Goal: Task Accomplishment & Management: Use online tool/utility

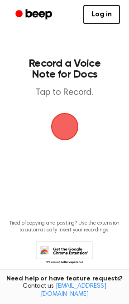
click at [67, 134] on span "button" at bounding box center [64, 126] width 25 height 25
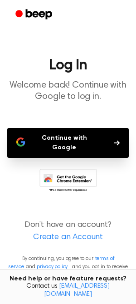
click at [70, 133] on button "Continue with Google" at bounding box center [68, 143] width 122 height 30
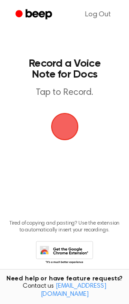
click at [64, 127] on span "button" at bounding box center [64, 126] width 25 height 25
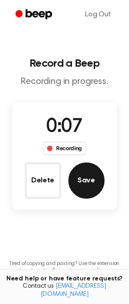
click at [84, 177] on button "Save" at bounding box center [87, 181] width 36 height 36
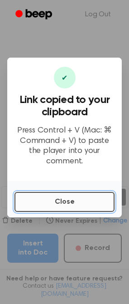
click at [73, 203] on button "Close" at bounding box center [65, 202] width 100 height 20
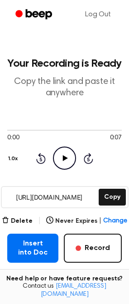
click at [69, 159] on icon "Play Audio" at bounding box center [64, 158] width 23 height 23
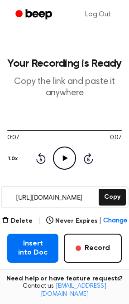
click at [71, 159] on icon "Play Audio" at bounding box center [64, 158] width 23 height 23
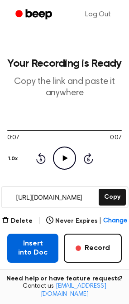
click at [50, 246] on button "Insert into Doc" at bounding box center [32, 248] width 51 height 29
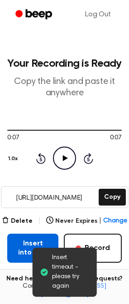
click at [24, 240] on button "Insert into Doc" at bounding box center [32, 248] width 51 height 29
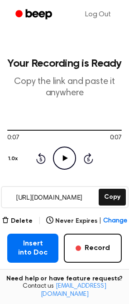
click at [43, 228] on div "Delete | Never Expires | Change Insert into Doc Record" at bounding box center [64, 239] width 115 height 47
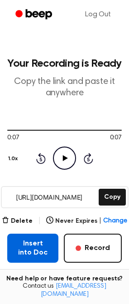
click at [41, 242] on button "Insert into Doc" at bounding box center [32, 248] width 51 height 29
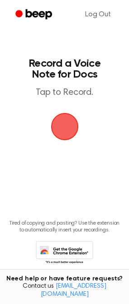
click at [57, 122] on span "button" at bounding box center [65, 127] width 42 height 42
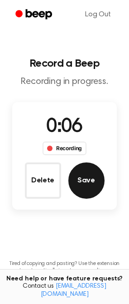
click at [83, 168] on button "Save" at bounding box center [87, 181] width 36 height 36
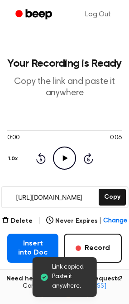
click at [53, 153] on div "Rewind 5 seconds Play Audio Skip 5 seconds" at bounding box center [65, 158] width 58 height 23
click at [64, 155] on icon "Play Audio" at bounding box center [64, 158] width 23 height 23
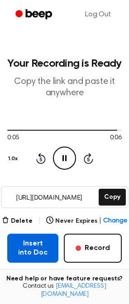
click at [35, 247] on button "Insert into Doc" at bounding box center [32, 248] width 51 height 29
click at [17, 255] on button "Insert into Doc" at bounding box center [32, 248] width 51 height 29
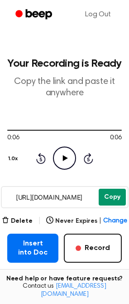
click at [120, 194] on button "Copy" at bounding box center [112, 197] width 27 height 17
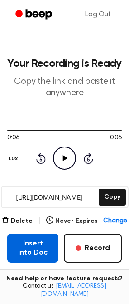
click at [40, 246] on button "Insert into Doc" at bounding box center [32, 248] width 51 height 29
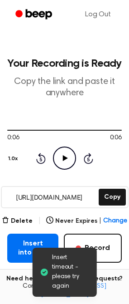
click at [47, 275] on icon at bounding box center [43, 272] width 9 height 9
click at [47, 272] on icon at bounding box center [43, 272] width 7 height 7
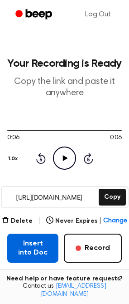
click at [28, 249] on button "Insert into Doc" at bounding box center [32, 248] width 51 height 29
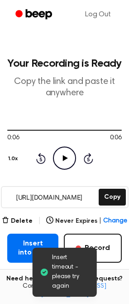
click at [62, 246] on div "Insert into Doc Record" at bounding box center [64, 248] width 115 height 29
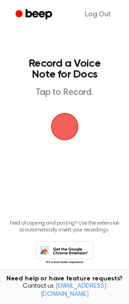
click at [66, 119] on span "button" at bounding box center [65, 127] width 28 height 28
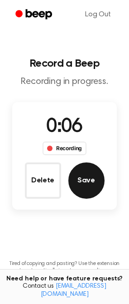
click at [95, 191] on button "Save" at bounding box center [87, 181] width 36 height 36
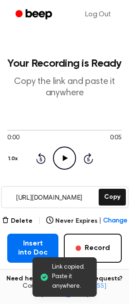
click at [56, 164] on icon "Play Audio" at bounding box center [64, 158] width 23 height 23
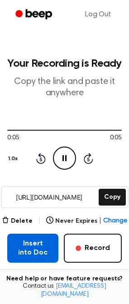
click at [41, 253] on button "Insert into Doc" at bounding box center [32, 248] width 51 height 29
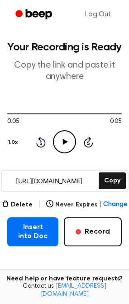
scroll to position [110, 0]
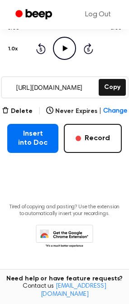
click at [83, 236] on icon at bounding box center [65, 237] width 58 height 25
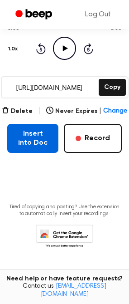
click at [49, 129] on button "Insert into Doc" at bounding box center [32, 138] width 51 height 29
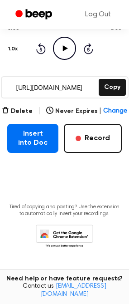
scroll to position [0, 0]
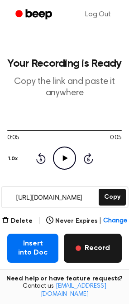
click at [90, 254] on button "Record" at bounding box center [93, 248] width 58 height 29
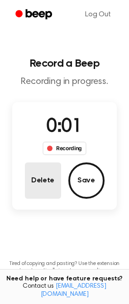
click at [52, 174] on button "Delete" at bounding box center [43, 181] width 36 height 36
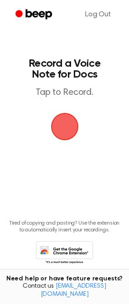
click at [64, 128] on span "button" at bounding box center [64, 126] width 25 height 25
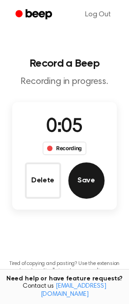
click at [89, 175] on button "Save" at bounding box center [87, 181] width 36 height 36
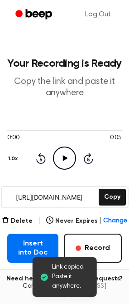
click at [58, 156] on icon "Play Audio" at bounding box center [64, 158] width 23 height 23
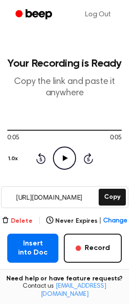
click at [22, 219] on button "Delete" at bounding box center [17, 222] width 31 height 10
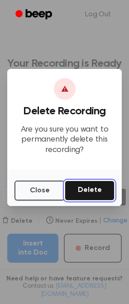
click at [89, 200] on button "Delete" at bounding box center [90, 191] width 50 height 20
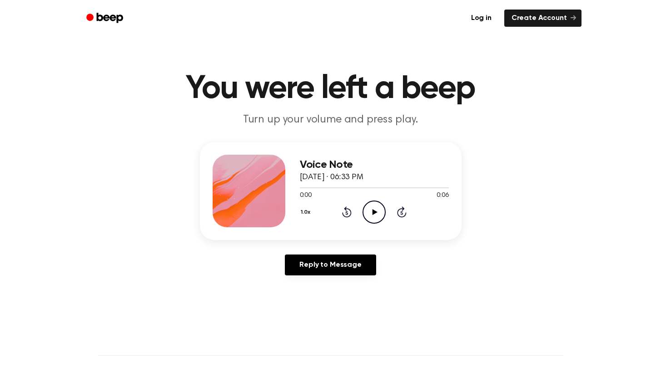
click at [364, 208] on icon "Play Audio" at bounding box center [373, 212] width 23 height 23
click at [376, 209] on icon "Pause Audio" at bounding box center [373, 212] width 23 height 23
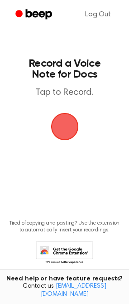
click at [62, 129] on span "button" at bounding box center [64, 126] width 25 height 25
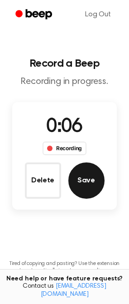
click at [86, 169] on button "Save" at bounding box center [87, 181] width 36 height 36
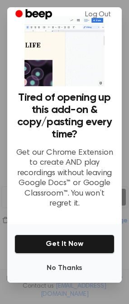
scroll to position [10, 0]
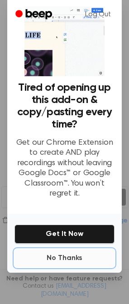
click at [70, 254] on button "No Thanks" at bounding box center [65, 258] width 100 height 18
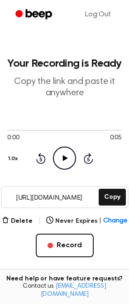
click at [65, 159] on icon at bounding box center [65, 158] width 5 height 6
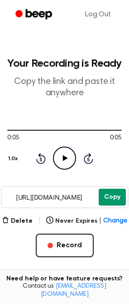
click at [106, 196] on button "Copy" at bounding box center [112, 197] width 27 height 17
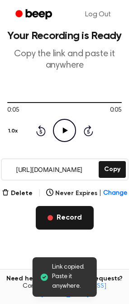
scroll to position [0, 0]
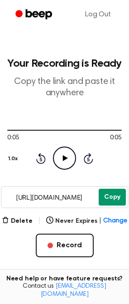
click at [110, 198] on button "Copy" at bounding box center [112, 197] width 27 height 17
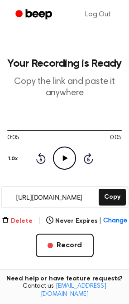
click at [29, 226] on button "Delete" at bounding box center [17, 222] width 31 height 10
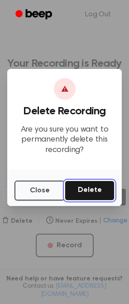
click at [86, 196] on button "Delete" at bounding box center [90, 191] width 50 height 20
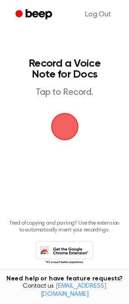
click at [67, 125] on span "button" at bounding box center [64, 126] width 35 height 35
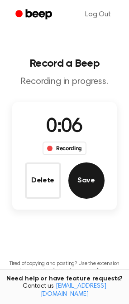
click at [83, 175] on button "Save" at bounding box center [87, 181] width 36 height 36
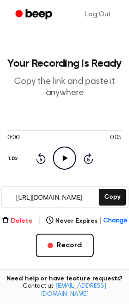
click at [29, 218] on button "Delete" at bounding box center [17, 222] width 31 height 10
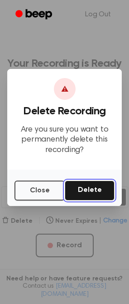
click at [111, 183] on button "Delete" at bounding box center [90, 191] width 50 height 20
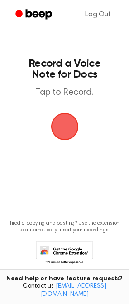
click at [60, 126] on span "button" at bounding box center [64, 126] width 41 height 41
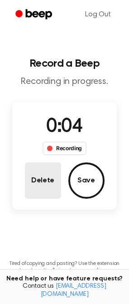
click at [55, 176] on button "Delete" at bounding box center [43, 181] width 36 height 36
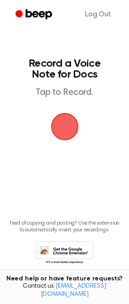
click at [72, 125] on span "button" at bounding box center [65, 127] width 38 height 38
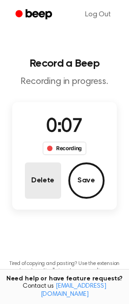
click at [51, 179] on button "Delete" at bounding box center [43, 181] width 36 height 36
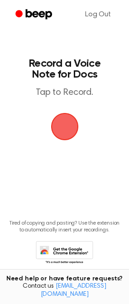
click at [70, 119] on span "button" at bounding box center [64, 126] width 35 height 35
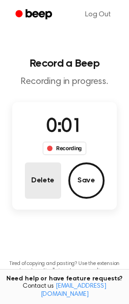
click at [46, 179] on button "Delete" at bounding box center [43, 181] width 36 height 36
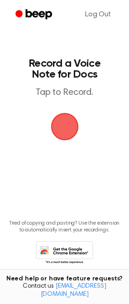
click at [63, 132] on span "button" at bounding box center [65, 127] width 28 height 28
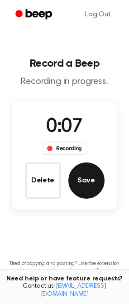
click at [88, 168] on button "Save" at bounding box center [87, 181] width 36 height 36
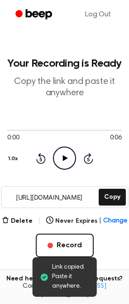
click at [60, 130] on div at bounding box center [64, 130] width 115 height 1
click at [61, 148] on icon "Play Audio" at bounding box center [64, 158] width 23 height 23
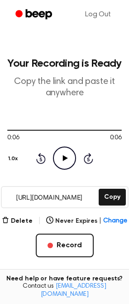
click at [63, 154] on icon "Play Audio" at bounding box center [64, 158] width 23 height 23
click at [109, 206] on div "https://beep.audio/hgZ9eVC Copy" at bounding box center [65, 197] width 128 height 22
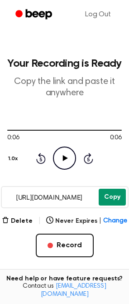
click at [110, 199] on button "Copy" at bounding box center [112, 197] width 27 height 17
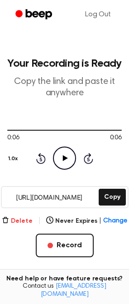
click at [33, 223] on div "Delete | Never Expires | Change" at bounding box center [65, 221] width 126 height 11
click at [28, 222] on button "Delete" at bounding box center [17, 222] width 31 height 10
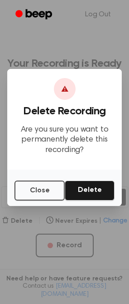
click at [104, 179] on div "Close Delete" at bounding box center [64, 188] width 115 height 36
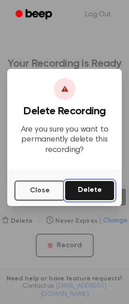
click at [97, 198] on button "Delete" at bounding box center [90, 191] width 50 height 20
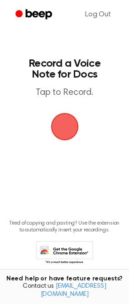
click at [67, 132] on span "button" at bounding box center [65, 127] width 28 height 28
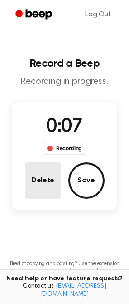
click at [54, 180] on button "Delete" at bounding box center [43, 181] width 36 height 36
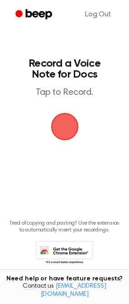
click at [68, 128] on span "button" at bounding box center [64, 126] width 35 height 35
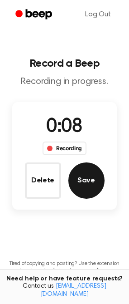
click at [90, 172] on button "Save" at bounding box center [87, 181] width 36 height 36
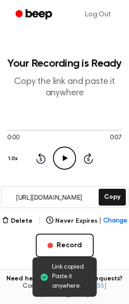
click at [64, 152] on icon "Play Audio" at bounding box center [64, 158] width 23 height 23
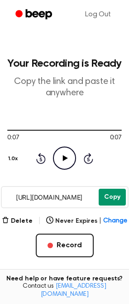
click at [114, 198] on button "Copy" at bounding box center [112, 197] width 27 height 17
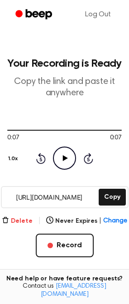
click at [28, 220] on button "Delete" at bounding box center [17, 222] width 31 height 10
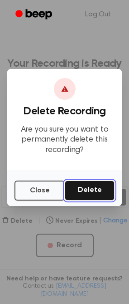
click at [83, 199] on button "Delete" at bounding box center [90, 191] width 50 height 20
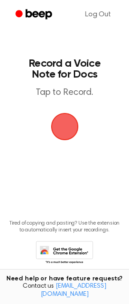
click at [66, 120] on span "button" at bounding box center [65, 127] width 30 height 30
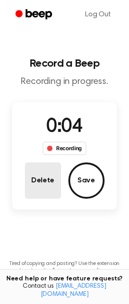
click at [47, 175] on button "Delete" at bounding box center [43, 181] width 36 height 36
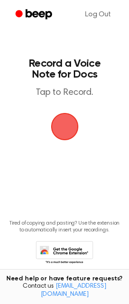
click at [70, 124] on span "button" at bounding box center [65, 127] width 28 height 28
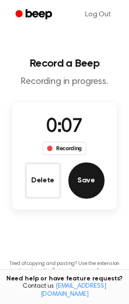
click at [89, 180] on button "Save" at bounding box center [87, 181] width 36 height 36
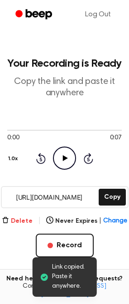
click at [20, 220] on button "Delete" at bounding box center [17, 222] width 31 height 10
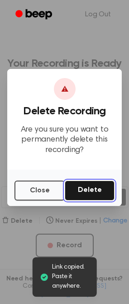
click at [80, 183] on button "Delete" at bounding box center [90, 191] width 50 height 20
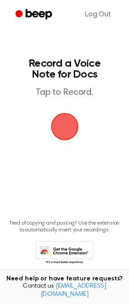
click at [69, 128] on span "button" at bounding box center [64, 126] width 25 height 25
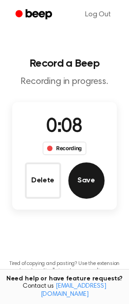
click at [87, 174] on button "Save" at bounding box center [87, 181] width 36 height 36
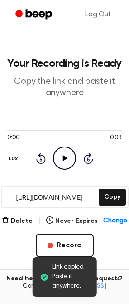
click at [70, 157] on icon "Play Audio" at bounding box center [64, 158] width 23 height 23
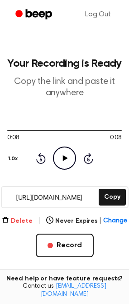
click at [25, 222] on button "Delete" at bounding box center [17, 222] width 31 height 10
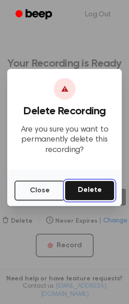
click at [98, 191] on button "Delete" at bounding box center [90, 191] width 50 height 20
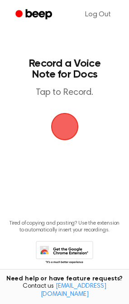
click at [63, 125] on span "button" at bounding box center [64, 126] width 25 height 25
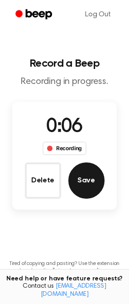
click at [93, 175] on button "Save" at bounding box center [87, 181] width 36 height 36
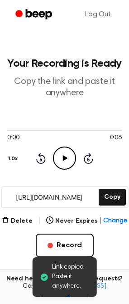
click at [64, 124] on div "0:00 0:06 Your browser does not support the [object Object] element. 1.0x Rewin…" at bounding box center [64, 147] width 115 height 69
click at [61, 147] on icon "Play Audio" at bounding box center [64, 158] width 23 height 23
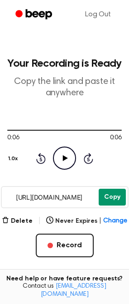
click at [110, 202] on button "Copy" at bounding box center [112, 197] width 27 height 17
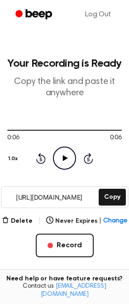
click at [23, 228] on div "Delete | Never Expires | Change Record" at bounding box center [64, 237] width 115 height 42
click at [23, 225] on button "Delete" at bounding box center [17, 222] width 31 height 10
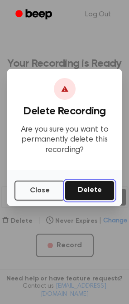
click at [84, 195] on button "Delete" at bounding box center [90, 191] width 50 height 20
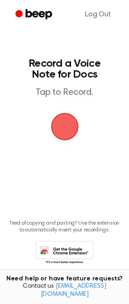
click at [59, 126] on span "button" at bounding box center [64, 126] width 25 height 25
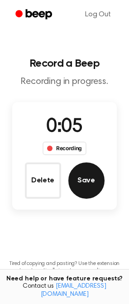
click at [94, 175] on button "Save" at bounding box center [87, 181] width 36 height 36
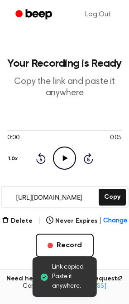
click at [74, 159] on icon "Play Audio" at bounding box center [64, 158] width 23 height 23
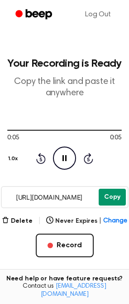
click at [118, 199] on button "Copy" at bounding box center [112, 197] width 27 height 17
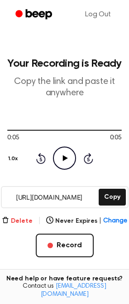
click at [30, 222] on button "Delete" at bounding box center [17, 222] width 31 height 10
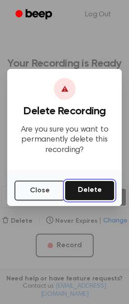
click at [86, 190] on button "Delete" at bounding box center [90, 191] width 50 height 20
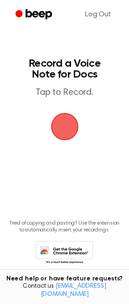
click at [70, 118] on span "button" at bounding box center [65, 126] width 33 height 33
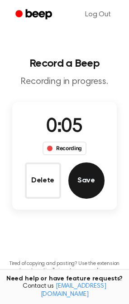
click at [86, 171] on button "Save" at bounding box center [87, 181] width 36 height 36
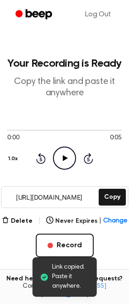
click at [63, 162] on icon "Play Audio" at bounding box center [64, 158] width 23 height 23
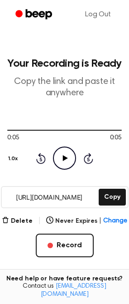
click at [33, 217] on div "Delete | Never Expires | Change" at bounding box center [65, 221] width 126 height 11
click at [28, 220] on button "Delete" at bounding box center [17, 222] width 31 height 10
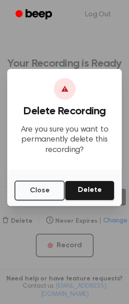
click at [90, 203] on div "Close Delete" at bounding box center [64, 188] width 115 height 36
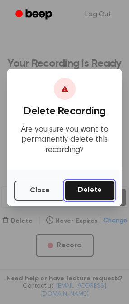
click at [90, 195] on button "Delete" at bounding box center [90, 191] width 50 height 20
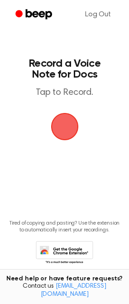
click at [64, 129] on span "button" at bounding box center [65, 126] width 33 height 33
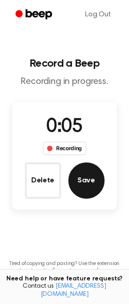
click at [84, 180] on button "Save" at bounding box center [87, 181] width 36 height 36
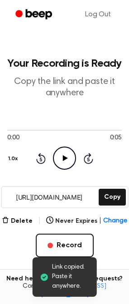
click at [72, 154] on icon "Play Audio" at bounding box center [64, 158] width 23 height 23
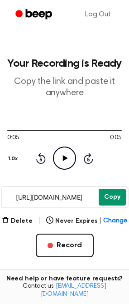
click at [117, 196] on button "Copy" at bounding box center [112, 197] width 27 height 17
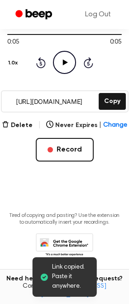
scroll to position [99, 0]
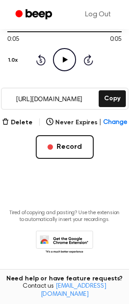
click at [65, 239] on icon at bounding box center [67, 245] width 43 height 16
click at [19, 121] on button "Delete" at bounding box center [17, 123] width 31 height 10
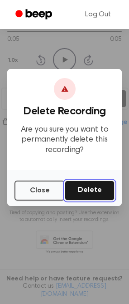
click at [88, 183] on button "Delete" at bounding box center [90, 191] width 50 height 20
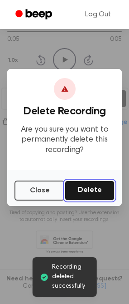
click at [88, 195] on button "Delete" at bounding box center [90, 191] width 50 height 20
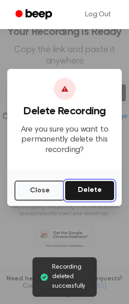
scroll to position [32, 0]
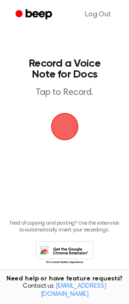
click at [58, 123] on span "button" at bounding box center [65, 127] width 30 height 30
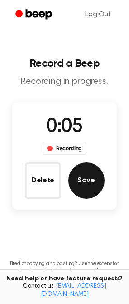
click at [94, 178] on button "Save" at bounding box center [87, 181] width 36 height 36
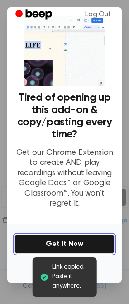
click at [69, 237] on button "Get It Now" at bounding box center [65, 244] width 100 height 19
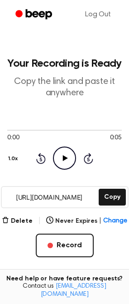
click at [59, 157] on icon "Play Audio" at bounding box center [64, 158] width 23 height 23
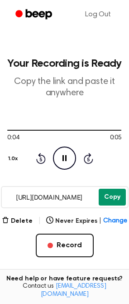
click at [113, 198] on button "Copy" at bounding box center [112, 197] width 27 height 17
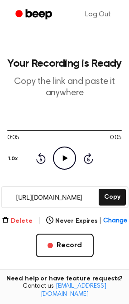
click at [25, 220] on button "Delete" at bounding box center [17, 222] width 31 height 10
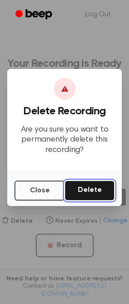
click at [96, 187] on button "Delete" at bounding box center [90, 191] width 50 height 20
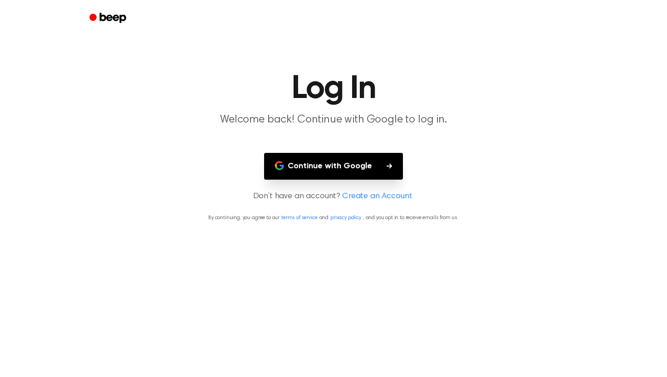
click at [369, 169] on button "Continue with Google" at bounding box center [333, 166] width 139 height 27
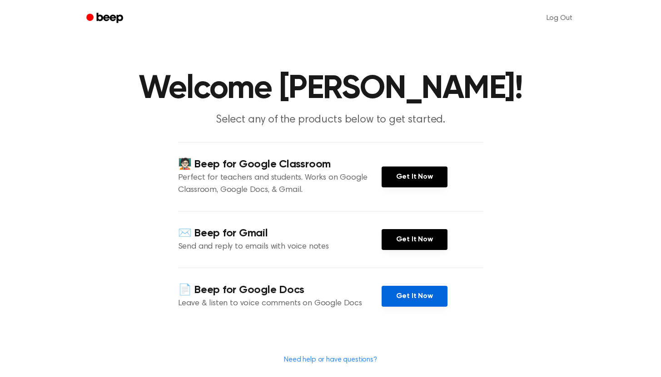
click at [413, 305] on link "Get It Now" at bounding box center [414, 296] width 66 height 21
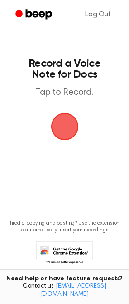
click at [74, 123] on span "button" at bounding box center [64, 126] width 25 height 25
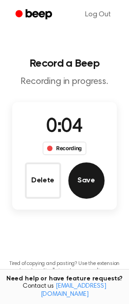
click at [91, 176] on button "Save" at bounding box center [87, 181] width 36 height 36
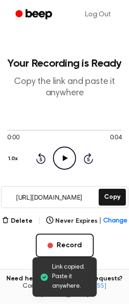
click at [61, 151] on icon "Play Audio" at bounding box center [64, 158] width 23 height 23
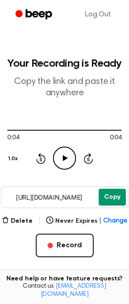
click at [115, 202] on button "Copy" at bounding box center [112, 197] width 27 height 17
